Goal: Task Accomplishment & Management: Use online tool/utility

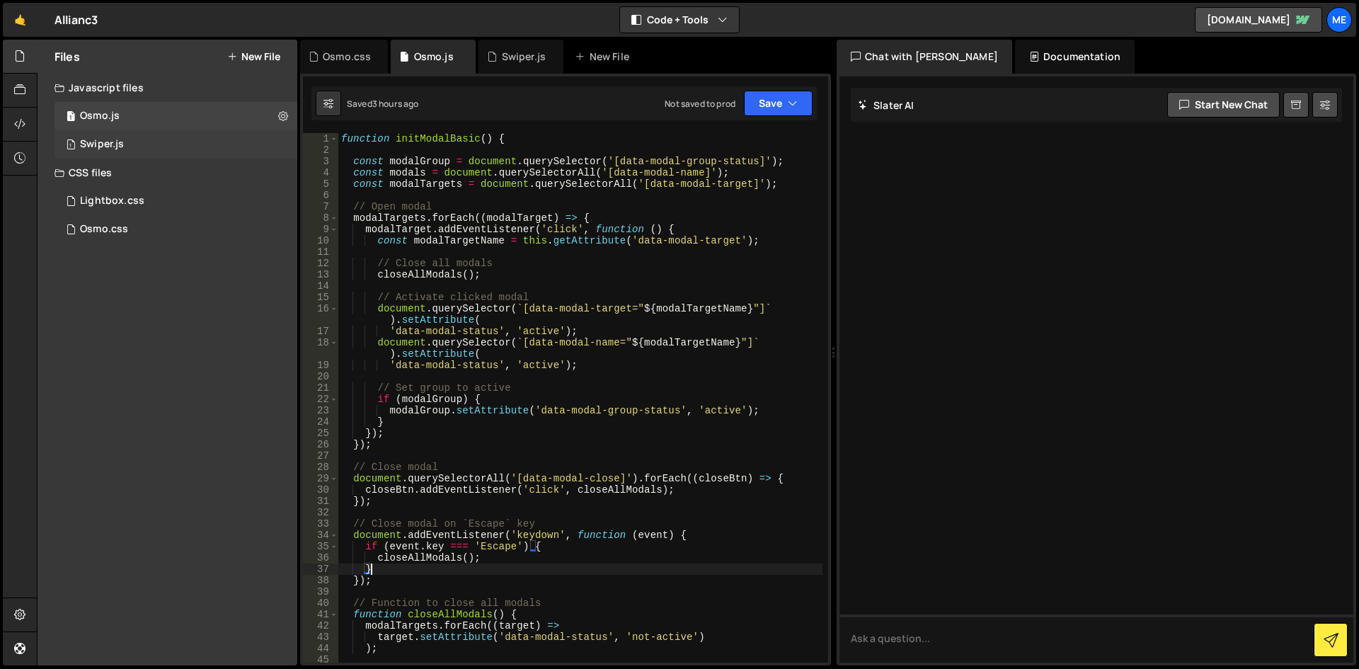
click at [151, 135] on div "1 Swiper.js 0" at bounding box center [175, 144] width 243 height 28
click at [0, 0] on div "// Initialisation du Swiper const swiperConsultant = new Swiper ( '.swiper.cons…" at bounding box center [0, 0] width 0 height 0
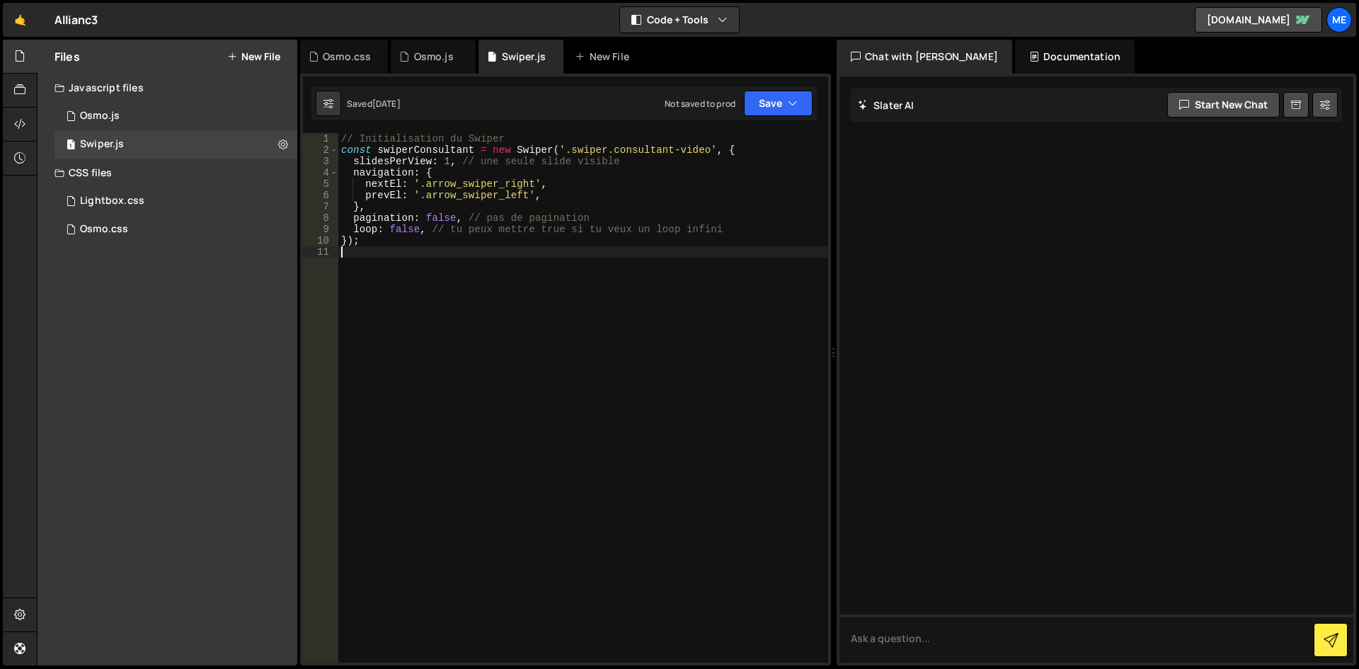
type textarea "});"
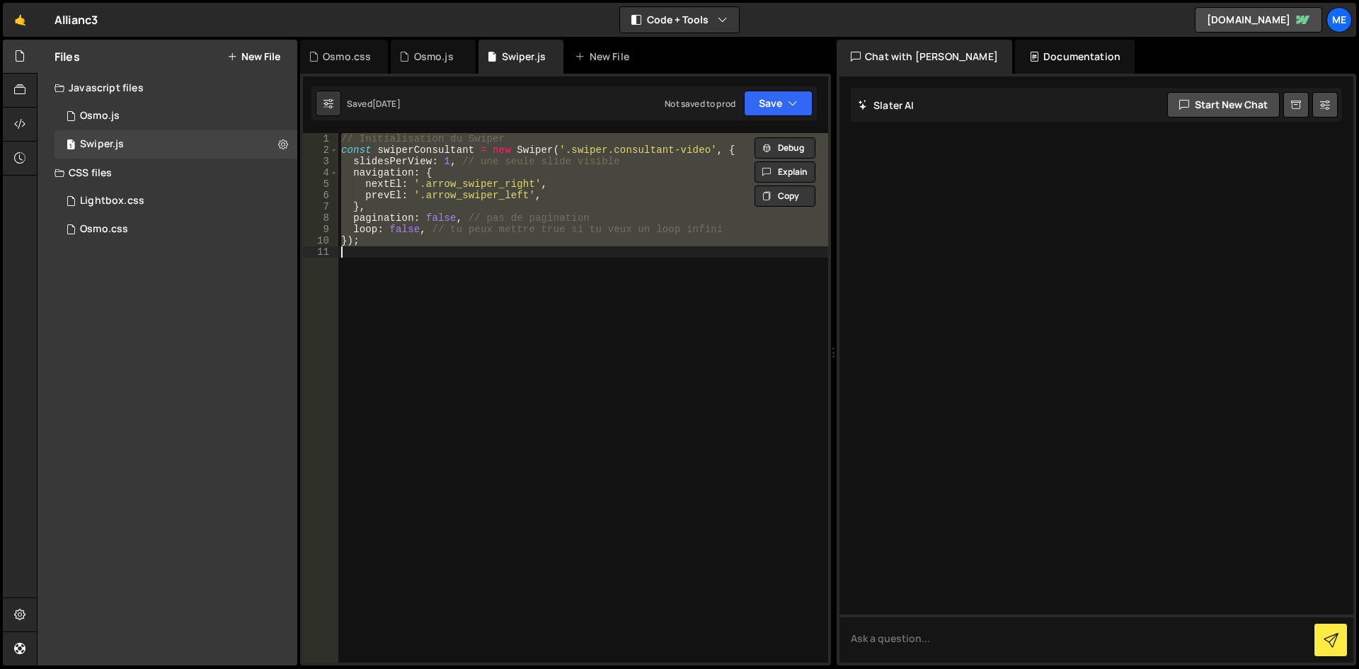
click at [548, 360] on div "// Initialisation du Swiper const swiperConsultant = new Swiper ( '.swiper.cons…" at bounding box center [583, 397] width 490 height 529
type textarea "});"
paste textarea
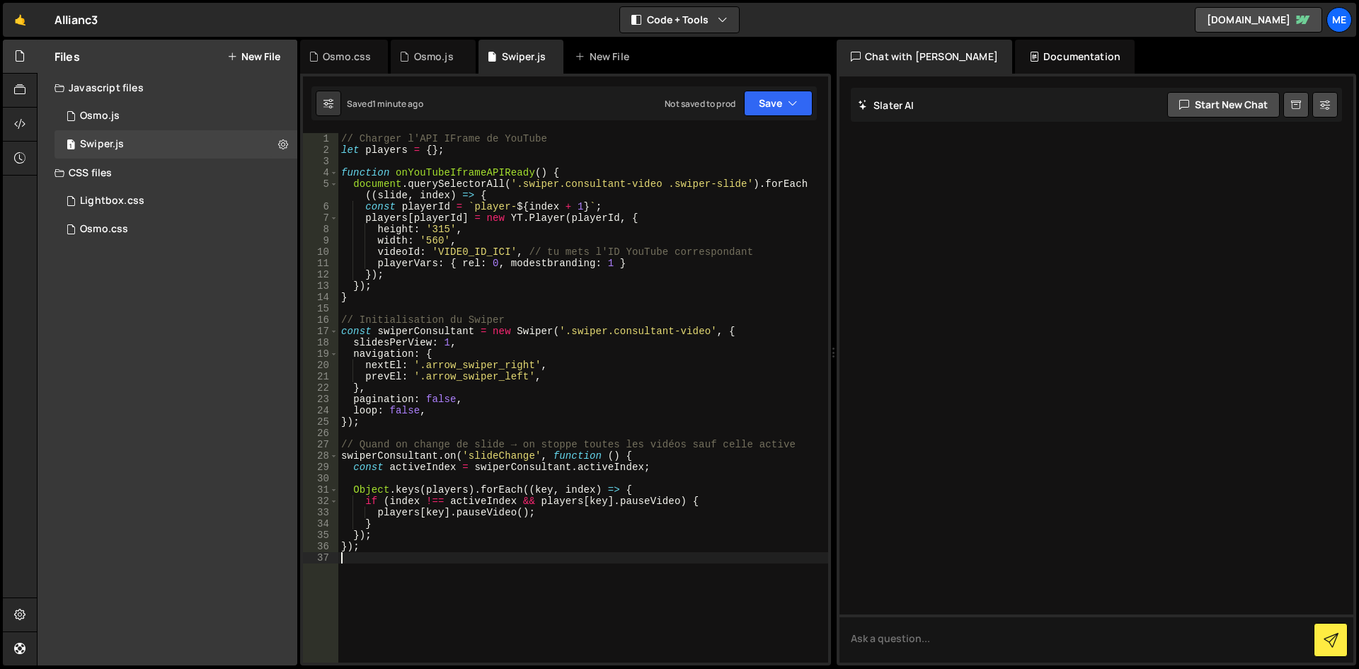
click at [476, 221] on div "// Charger l'API IFrame de YouTube let players = { } ; function onYouTubeIframe…" at bounding box center [583, 409] width 490 height 552
type textarea "});"
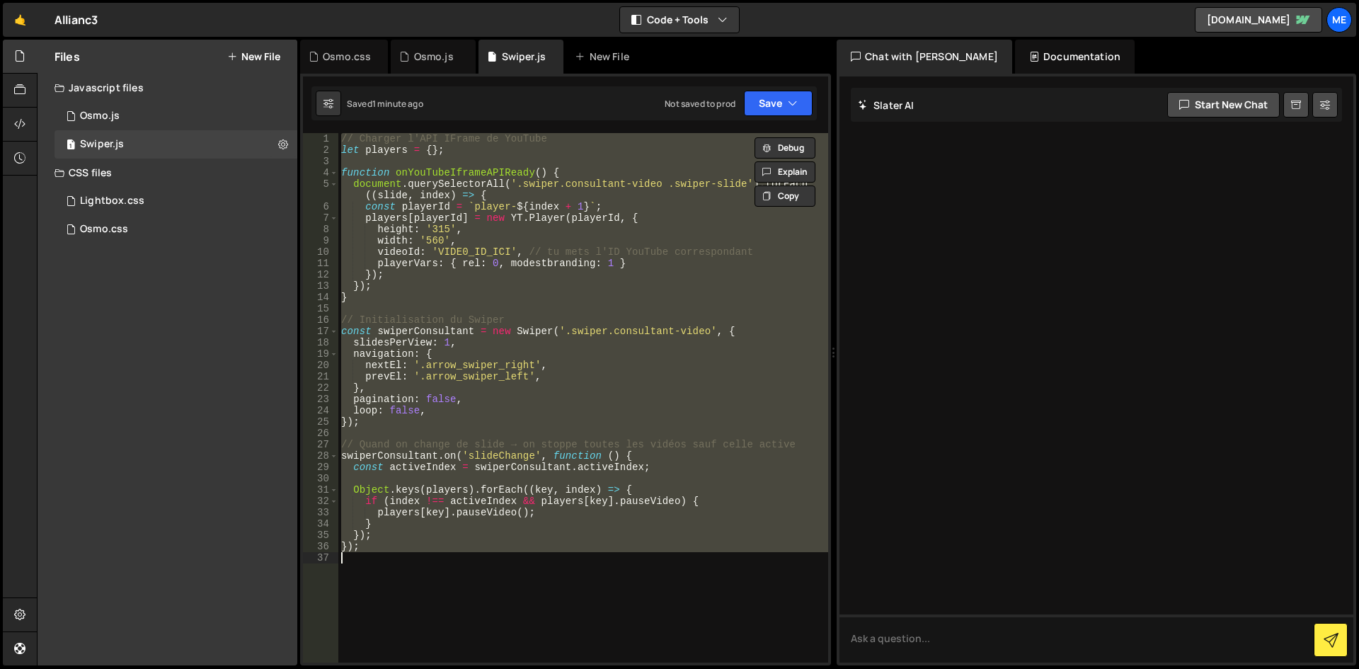
paste textarea
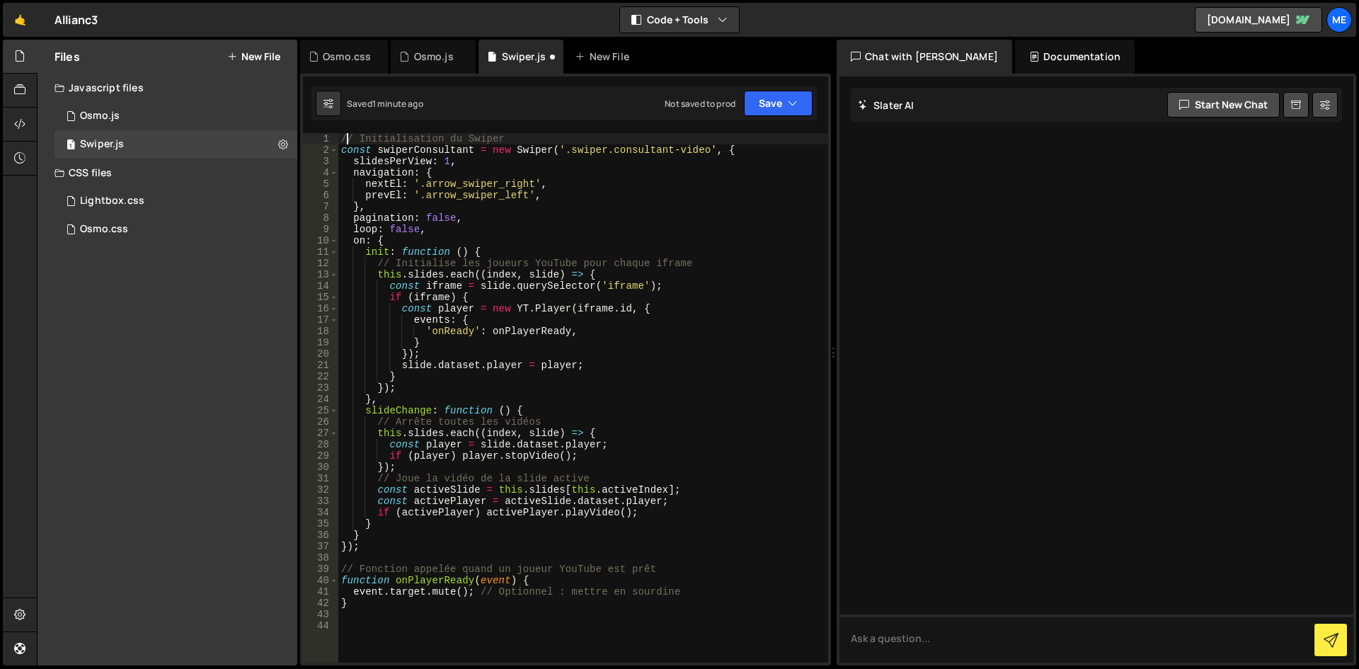
click at [349, 137] on div "// Initialisation du Swiper const swiperConsultant = new Swiper ( '.swiper.cons…" at bounding box center [583, 409] width 490 height 552
type textarea "// Initialisation du Swiper"
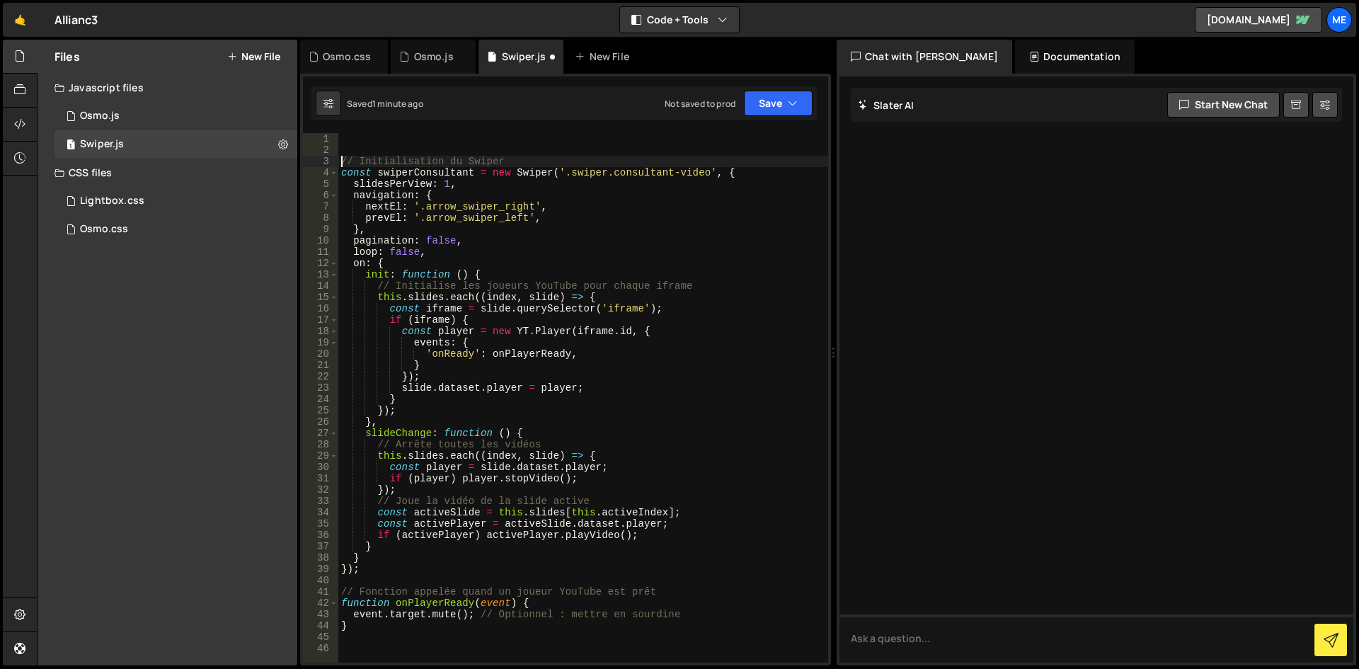
click at [359, 139] on div "// Initialisation du Swiper const swiperConsultant = new Swiper ( '.swiper.cons…" at bounding box center [583, 409] width 490 height 552
paste textarea "<script src="[URL][DOMAIN_NAME]"></script>"
type textarea "<script src="[URL][DOMAIN_NAME]"></script>"
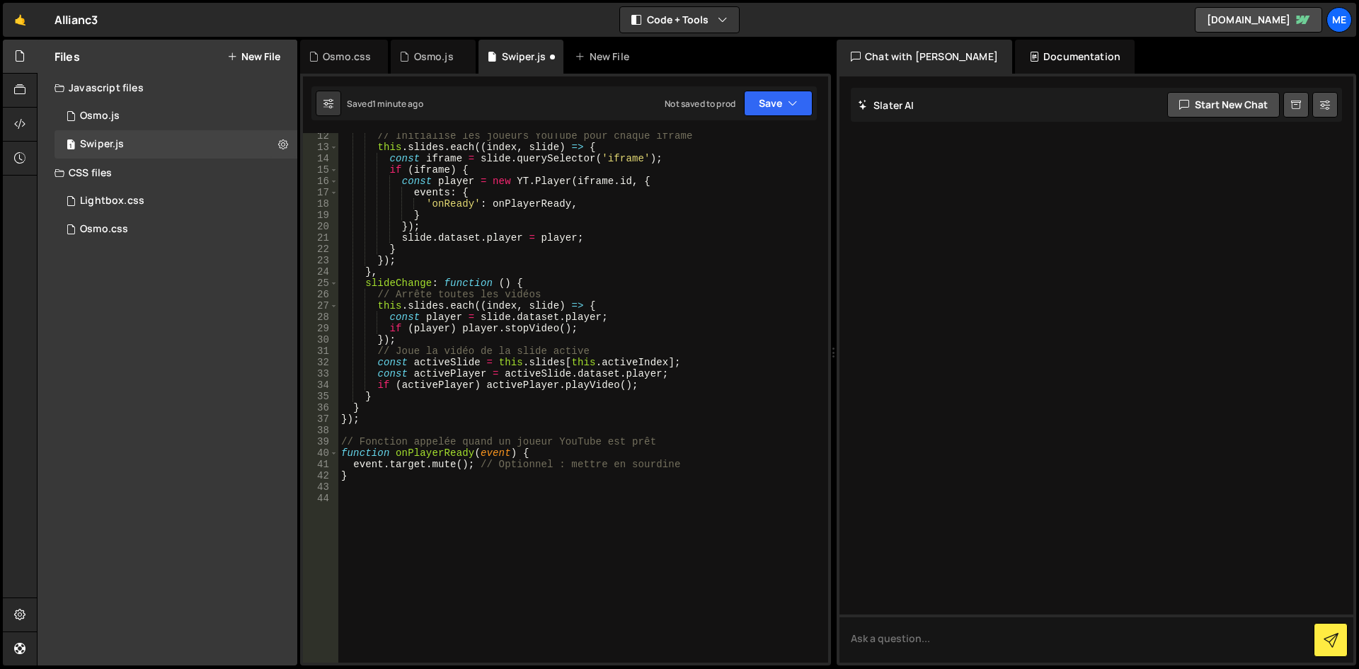
scroll to position [127, 0]
click at [668, 413] on div "// Initialise les joueurs YouTube pour chaque iframe this . slides . each (( in…" at bounding box center [580, 406] width 484 height 552
type textarea "}"
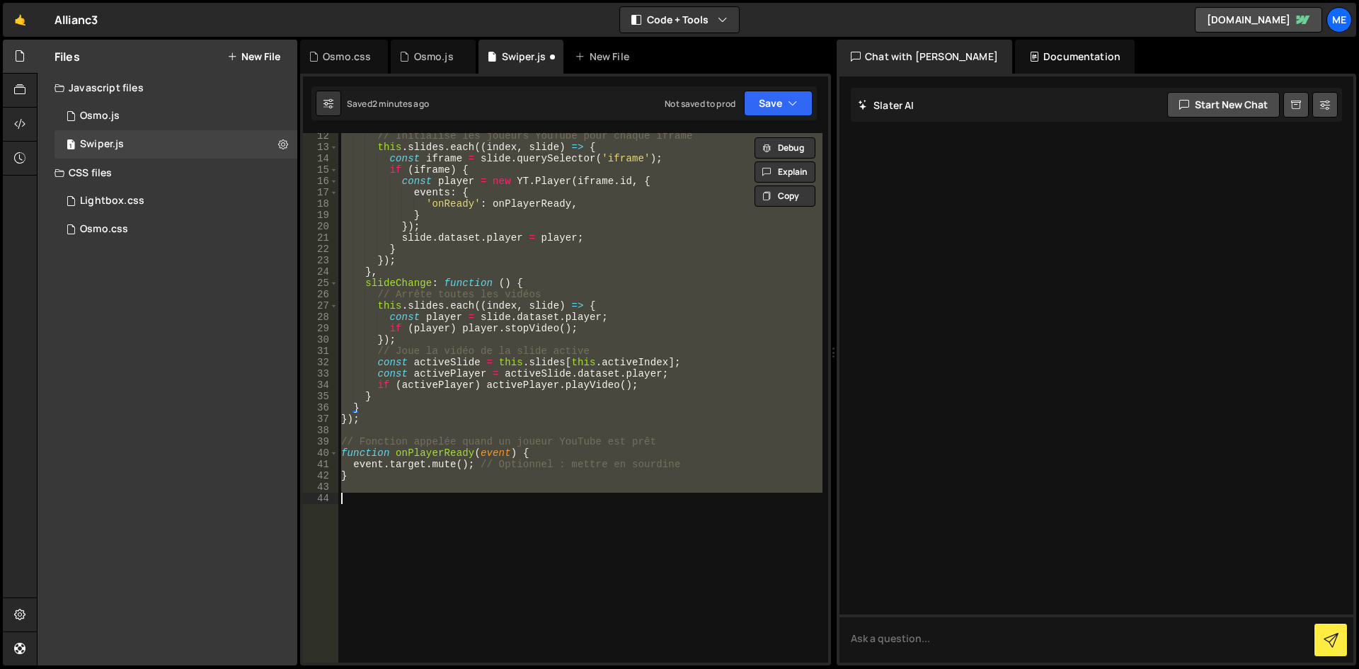
paste textarea
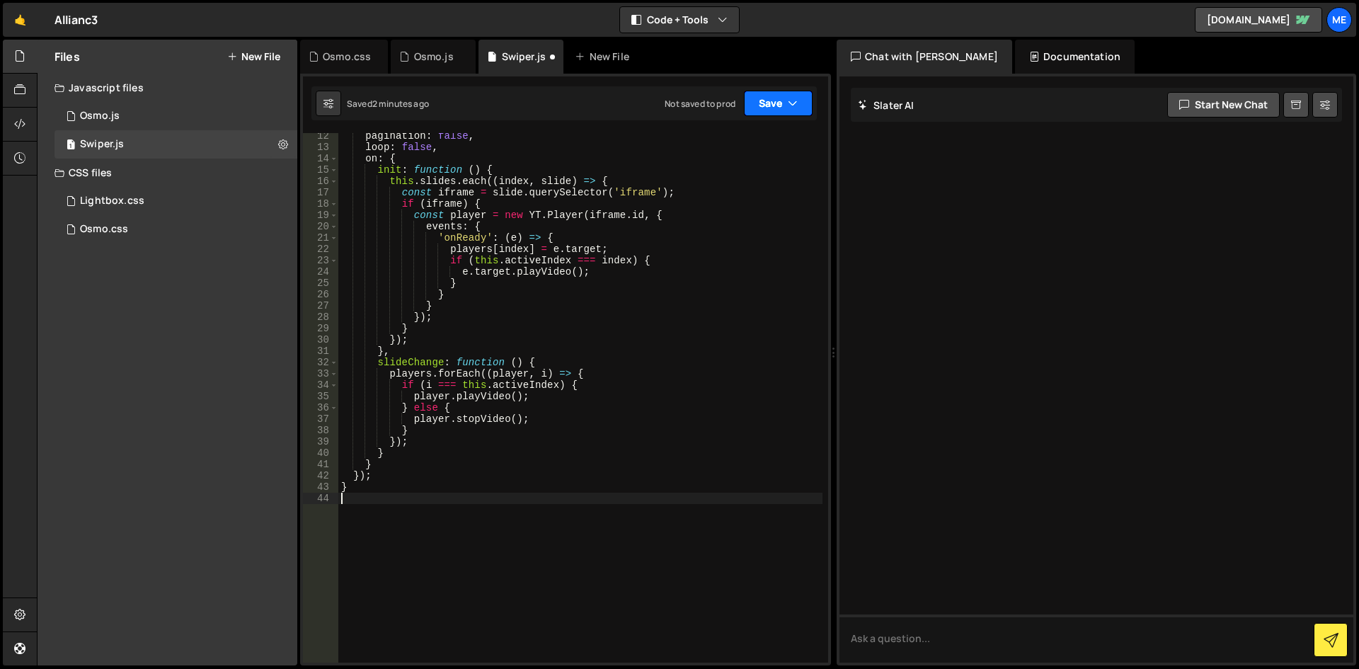
scroll to position [0, 0]
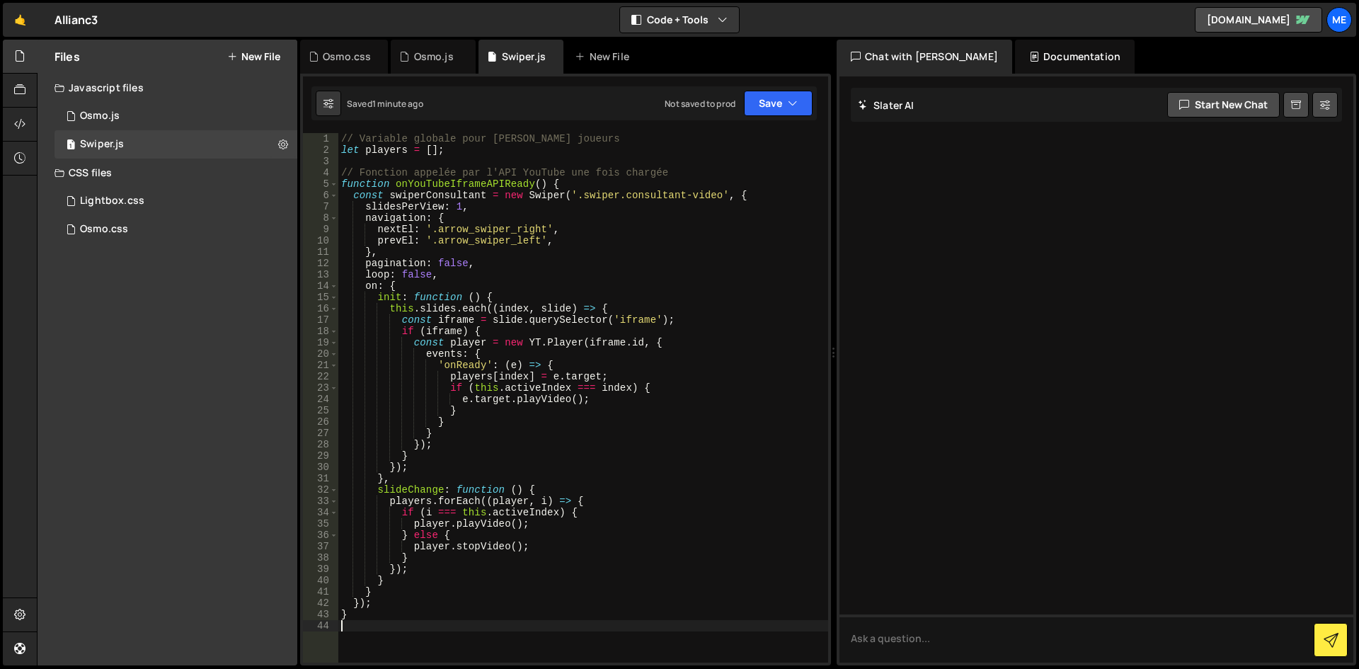
click at [493, 366] on div "// Variable globale pour [PERSON_NAME] joueurs let players = [ ] ; // Fonction …" at bounding box center [583, 409] width 490 height 552
click at [839, 267] on div at bounding box center [1096, 369] width 514 height 586
click at [688, 284] on div "// Variable globale pour [PERSON_NAME] joueurs let players = [ ] ; // Fonction …" at bounding box center [583, 409] width 490 height 552
type textarea "}"
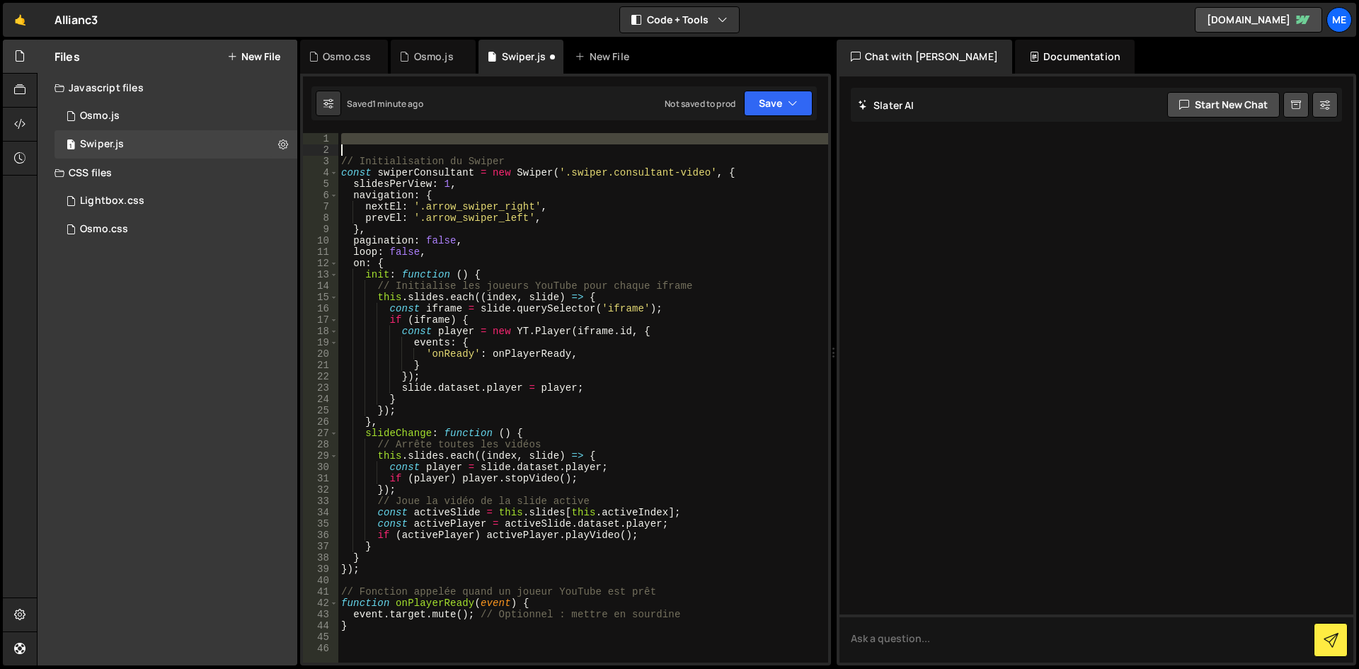
type textarea "// Initialisation du Swiper"
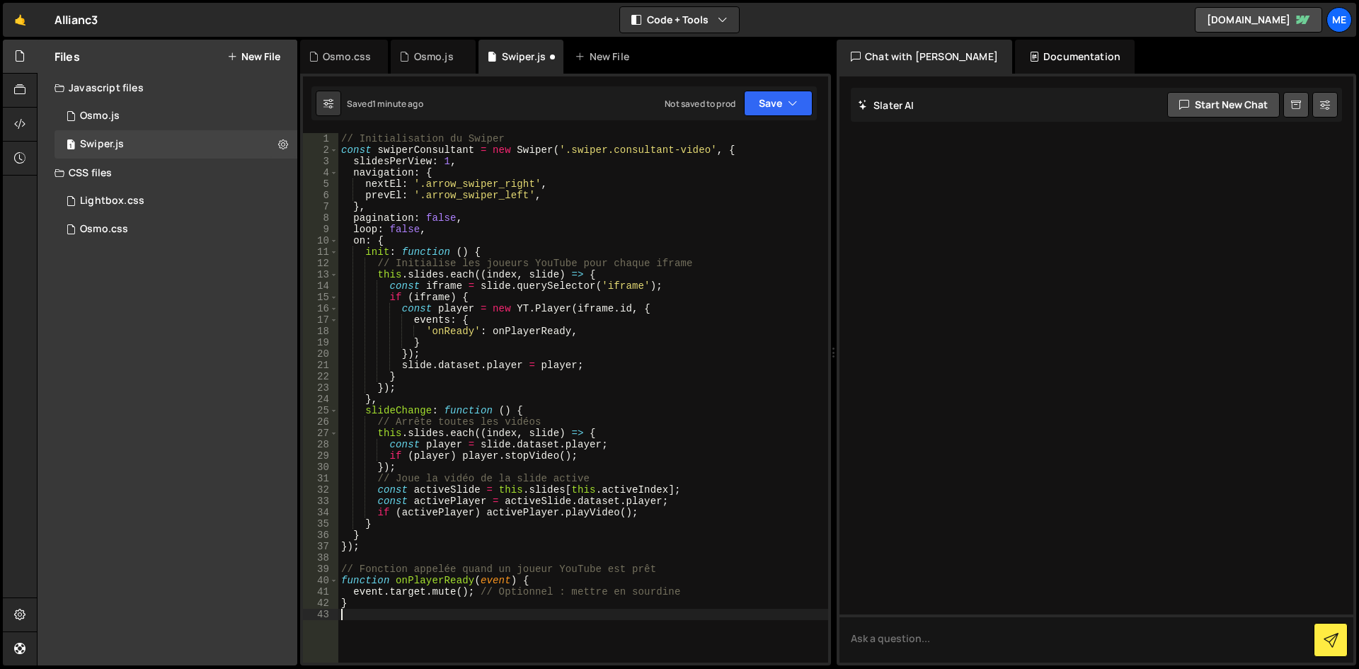
type textarea "});"
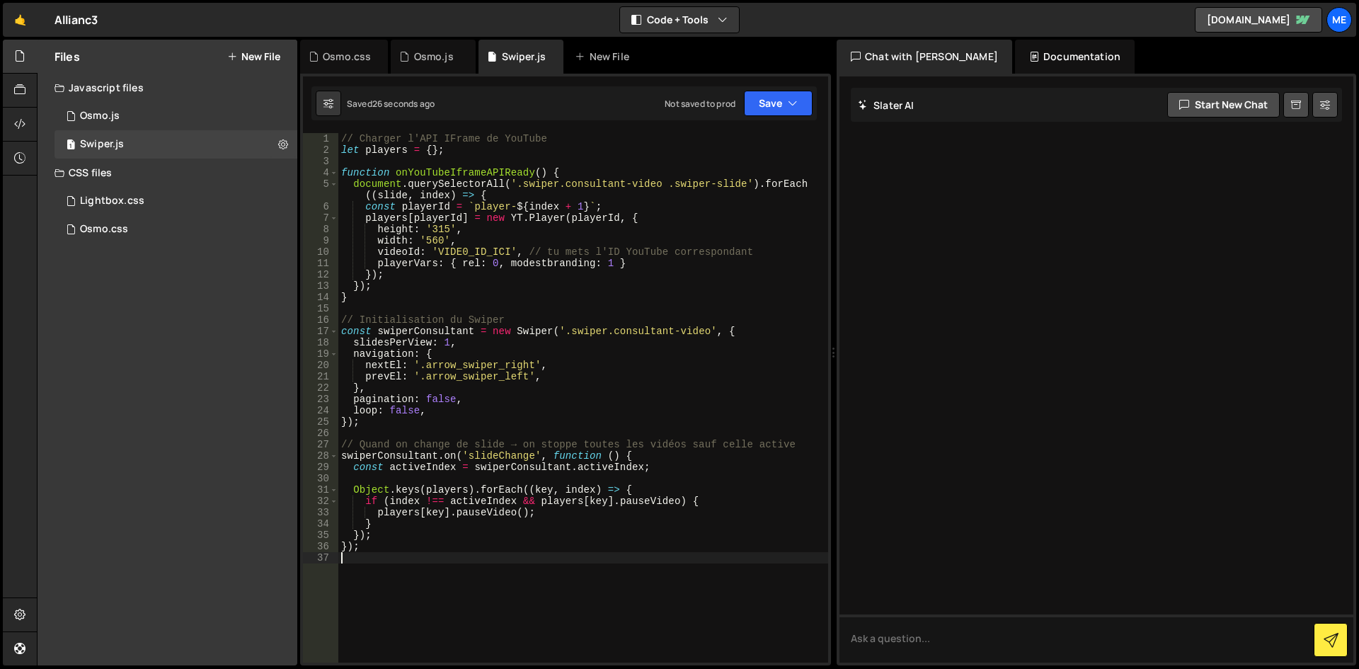
click at [539, 238] on div "// Charger l'API IFrame de YouTube let players = { } ; function onYouTubeIframe…" at bounding box center [583, 409] width 490 height 552
type textarea "});"
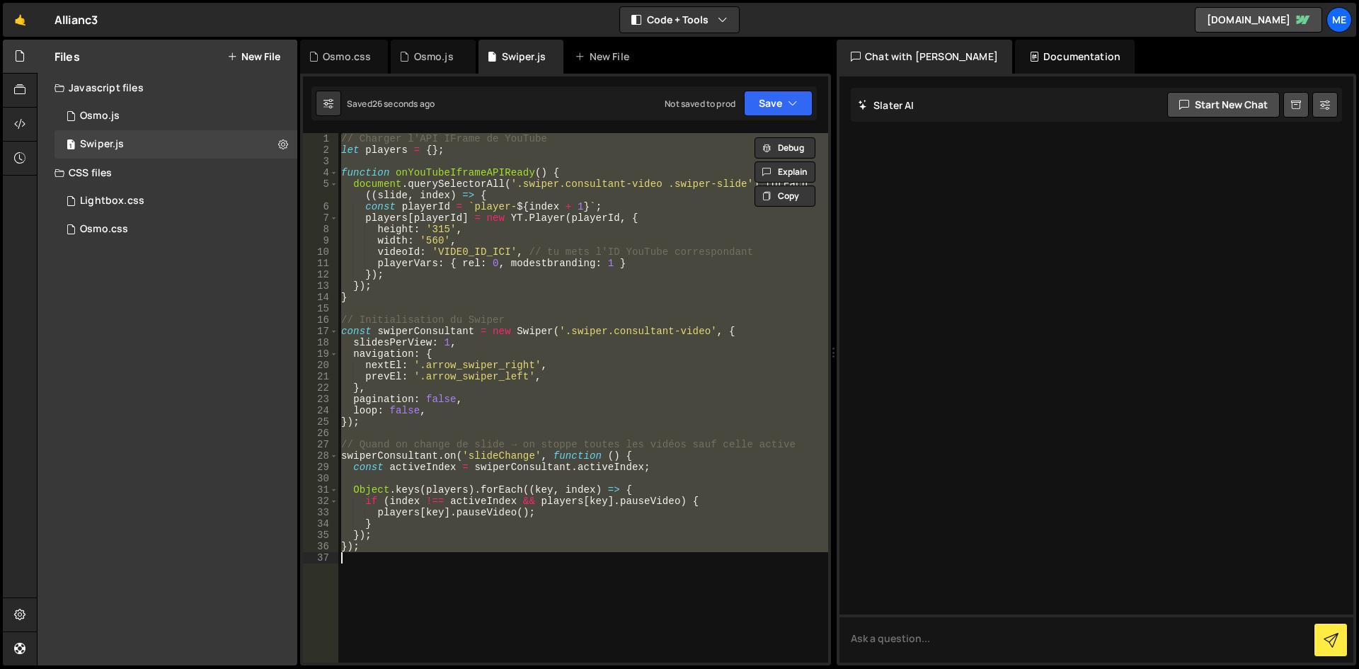
paste textarea
